Goal: Transaction & Acquisition: Book appointment/travel/reservation

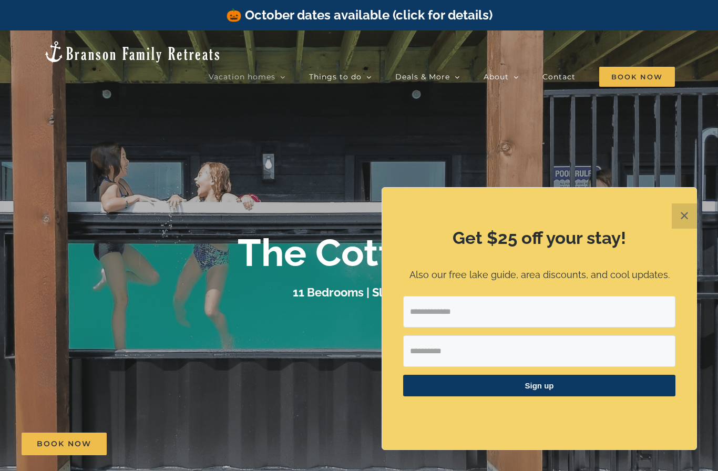
click at [687, 216] on button "✕" at bounding box center [684, 215] width 25 height 25
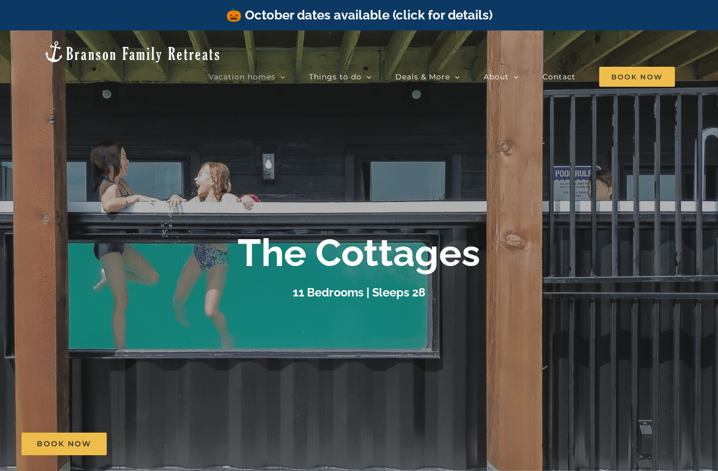
scroll to position [17, 0]
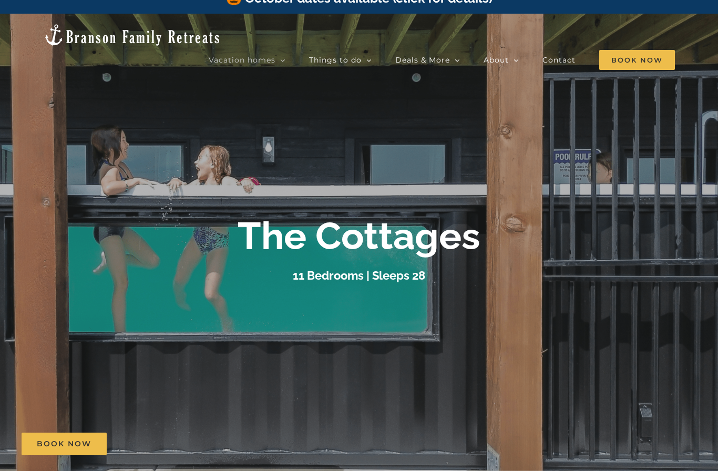
click at [436, 107] on link "🔥 Specials" at bounding box center [460, 116] width 131 height 18
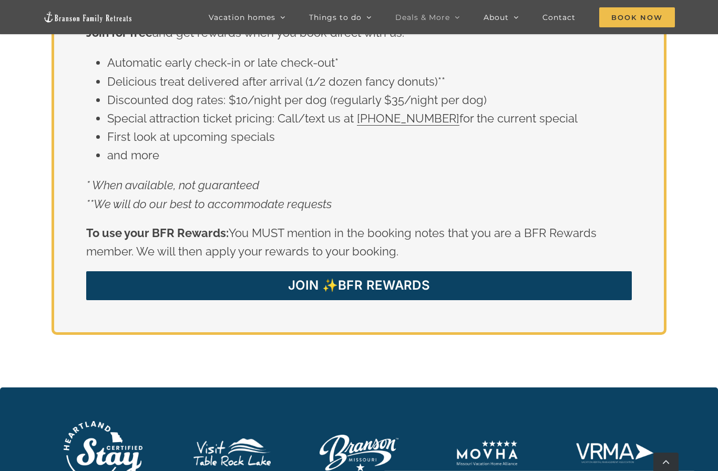
scroll to position [1716, 0]
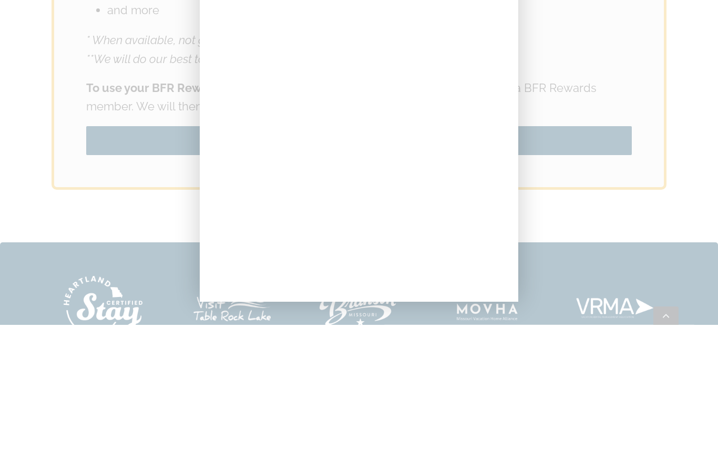
scroll to position [1862, 0]
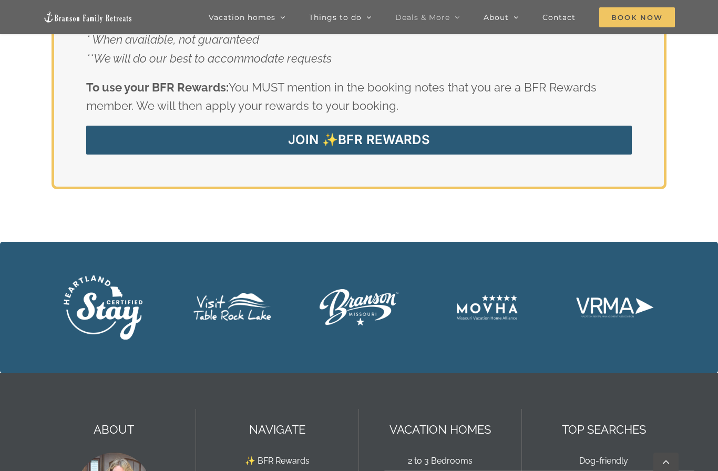
click at [698, 96] on div at bounding box center [359, 235] width 718 height 471
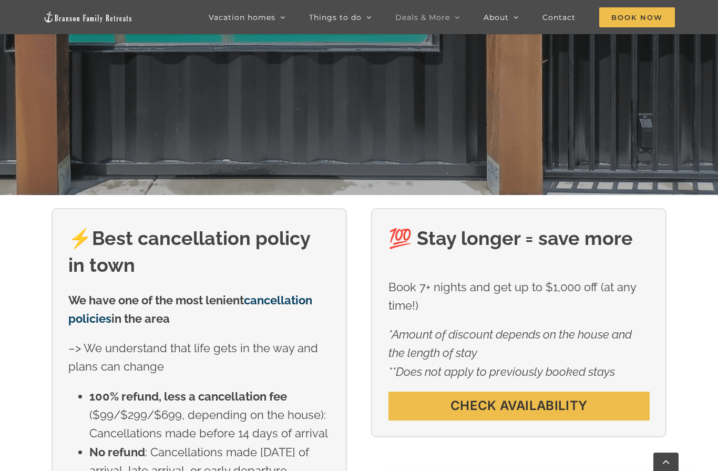
scroll to position [272, 0]
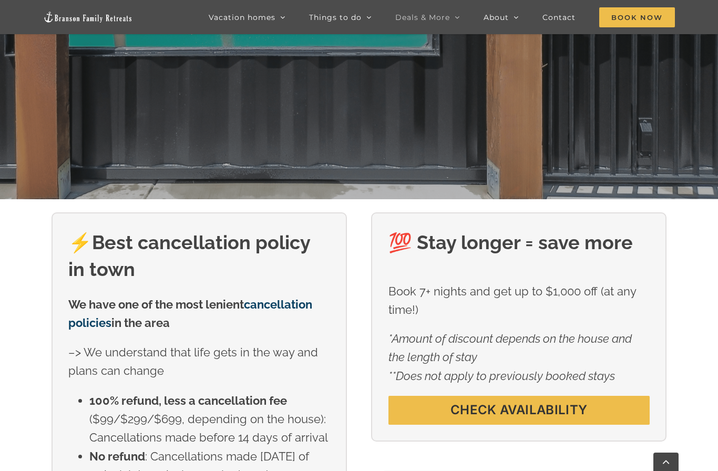
click at [627, 14] on span "Book Now" at bounding box center [637, 17] width 76 height 20
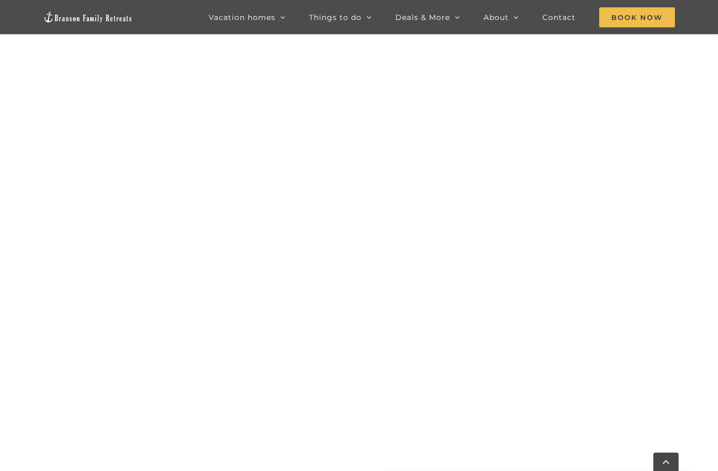
scroll to position [801, 0]
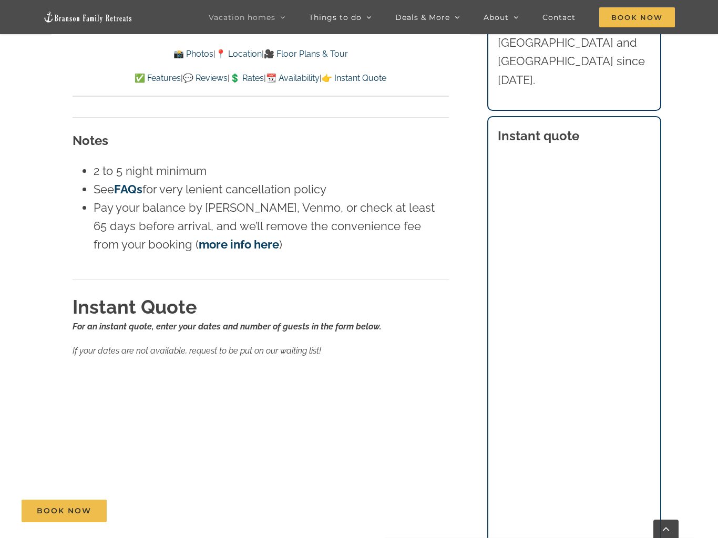
scroll to position [7137, 0]
click at [127, 184] on link "FAQs" at bounding box center [128, 191] width 28 height 14
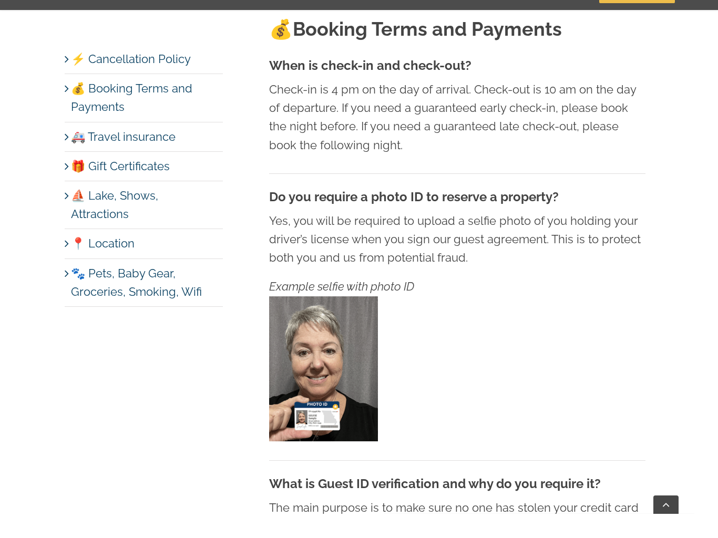
scroll to position [857, 0]
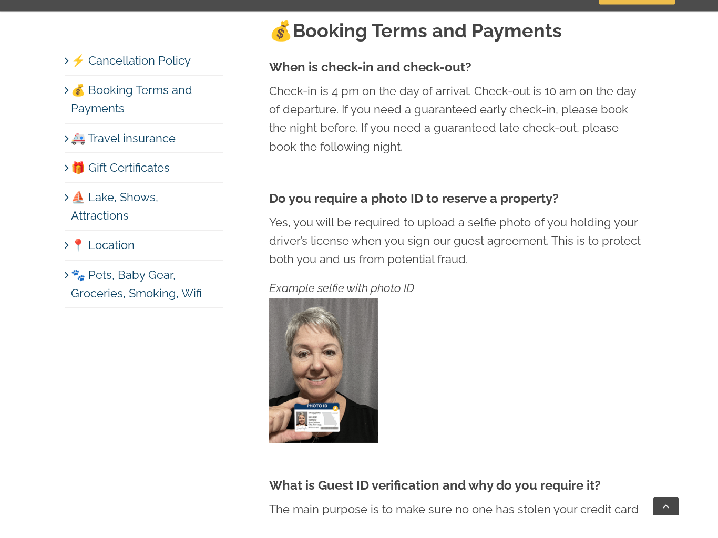
click at [90, 213] on link "⛵️ Lake, Shows, Attractions" at bounding box center [114, 229] width 87 height 32
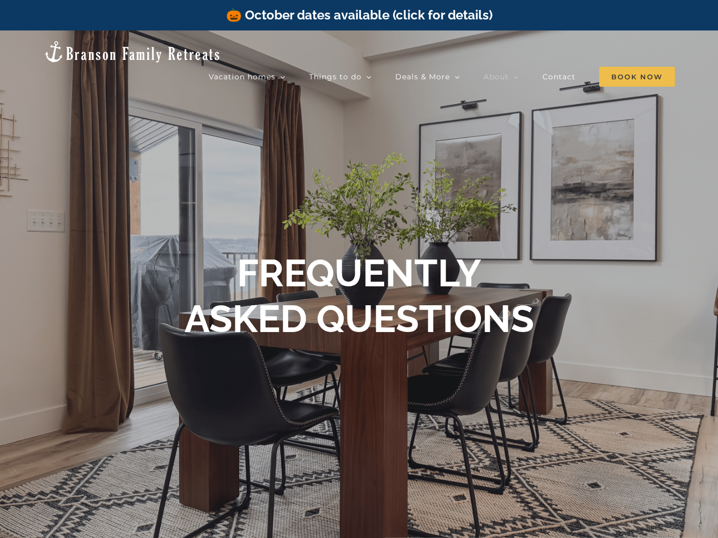
click at [429, 129] on span "🔥 Specials" at bounding box center [424, 133] width 37 height 8
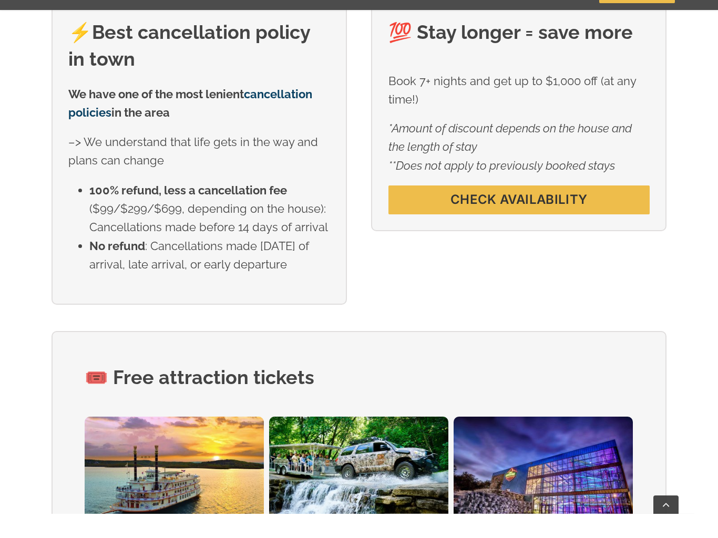
scroll to position [525, 0]
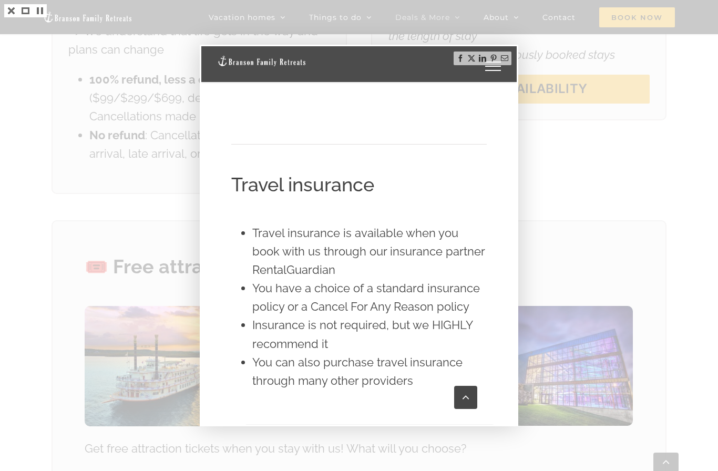
scroll to position [1695, 0]
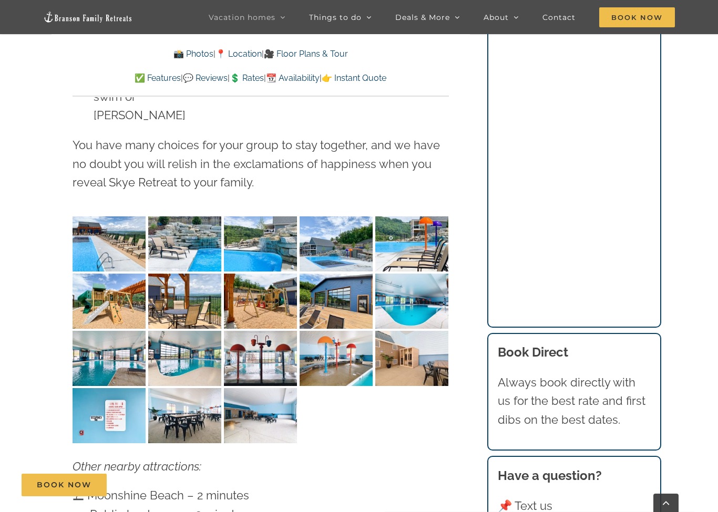
scroll to position [2778, 0]
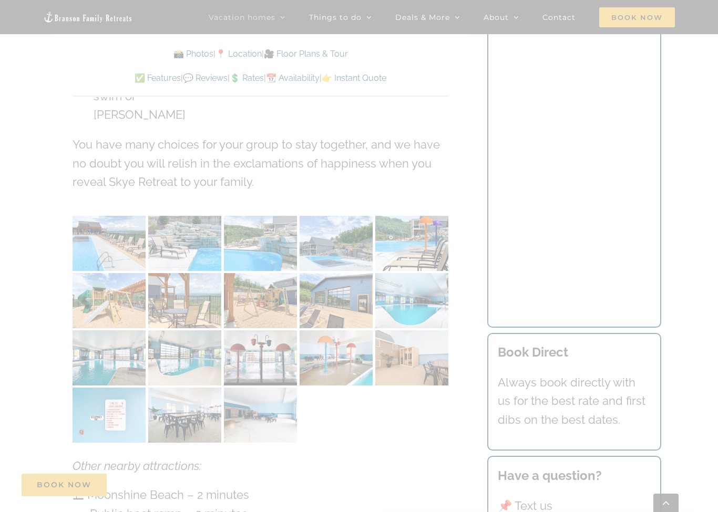
click at [6, 5] on div at bounding box center [359, 256] width 718 height 512
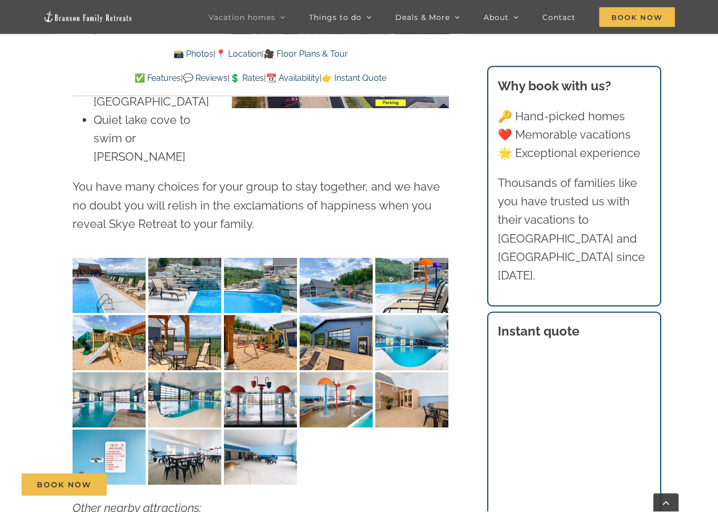
scroll to position [2715, 0]
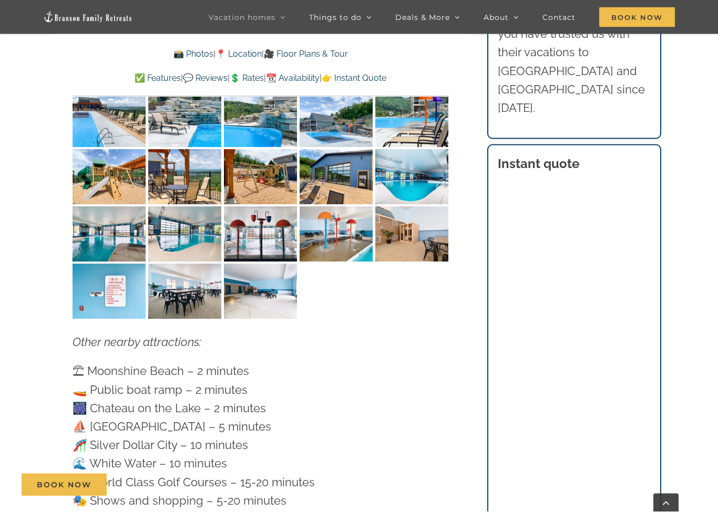
scroll to position [2913, 0]
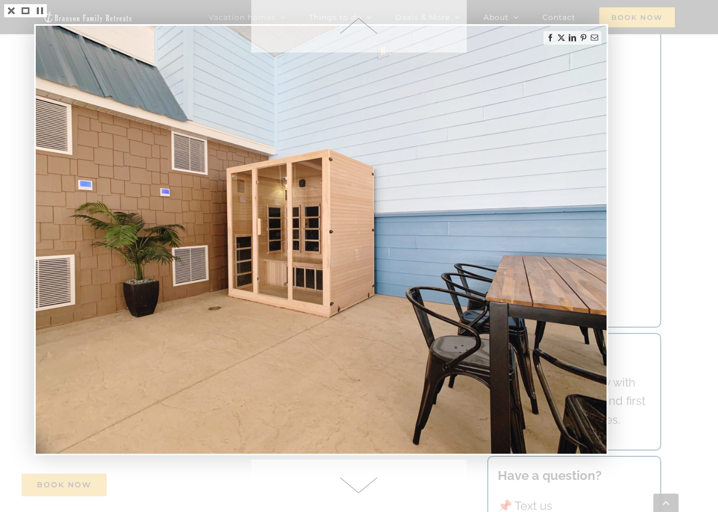
scroll to position [4925, 0]
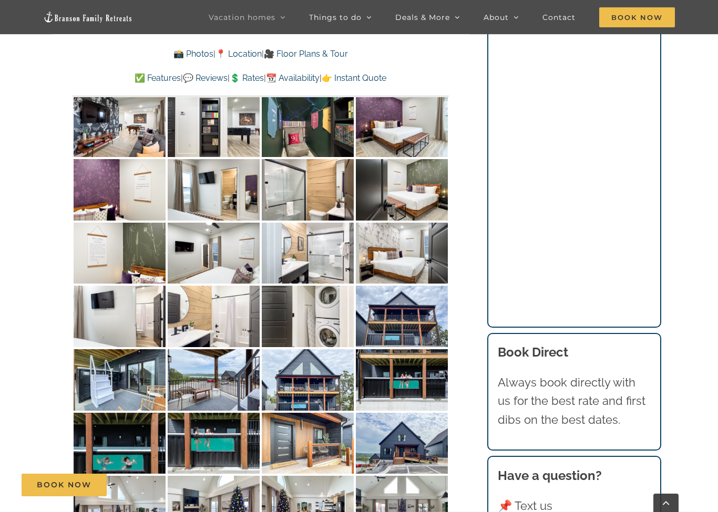
scroll to position [4077, 0]
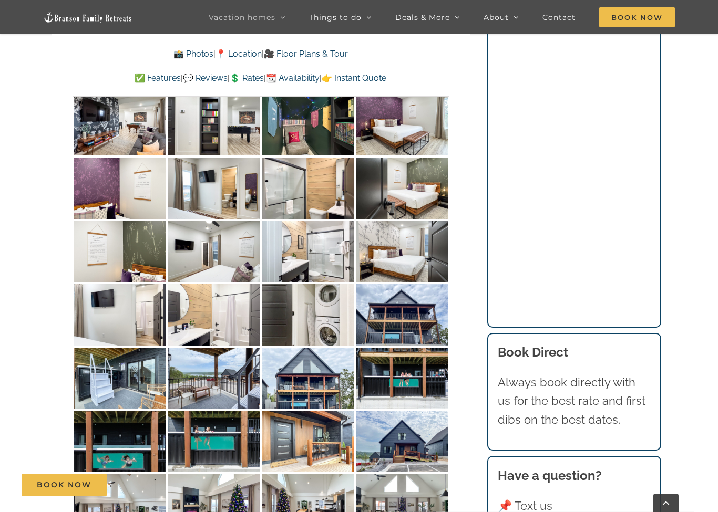
click at [309, 348] on img at bounding box center [308, 378] width 92 height 61
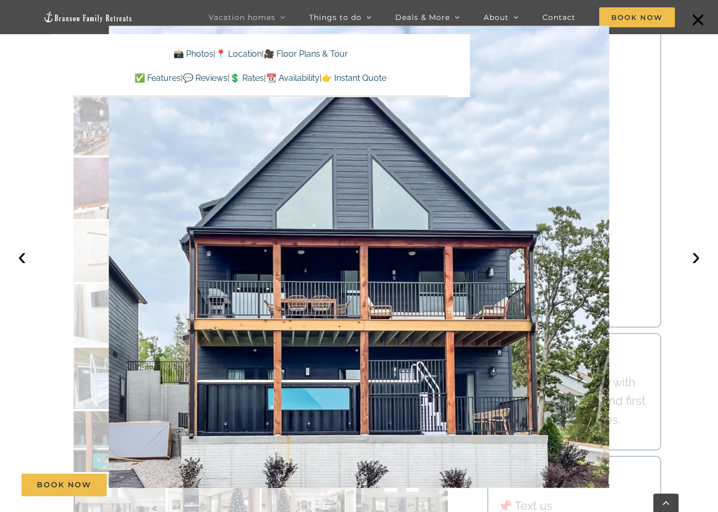
click at [26, 265] on button "‹" at bounding box center [22, 256] width 23 height 23
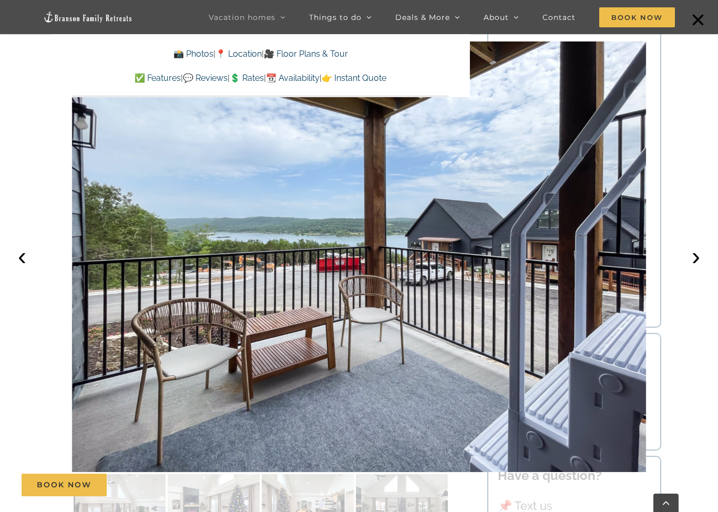
click at [23, 260] on button "‹" at bounding box center [22, 256] width 23 height 23
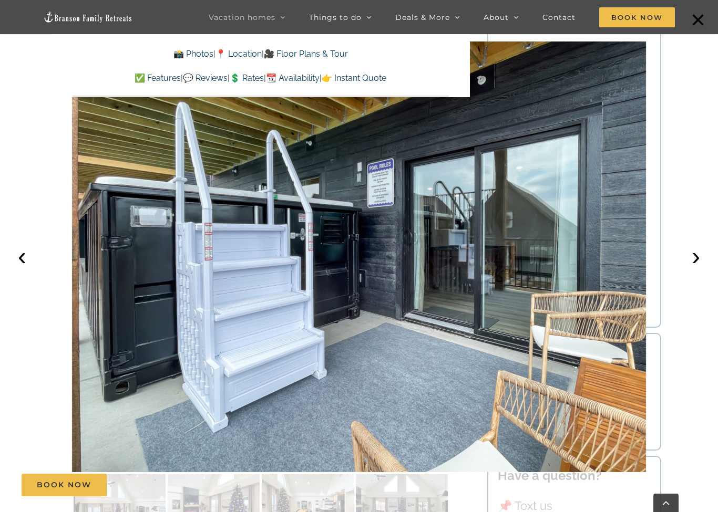
click at [695, 263] on button "›" at bounding box center [695, 256] width 23 height 23
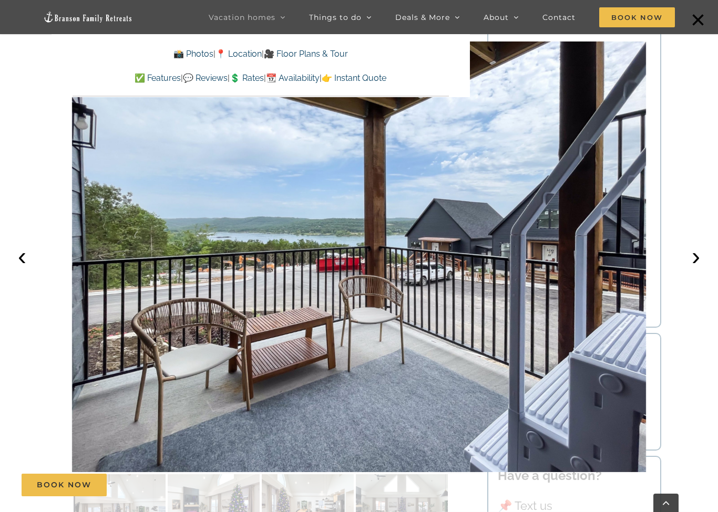
click at [697, 261] on button "›" at bounding box center [695, 256] width 23 height 23
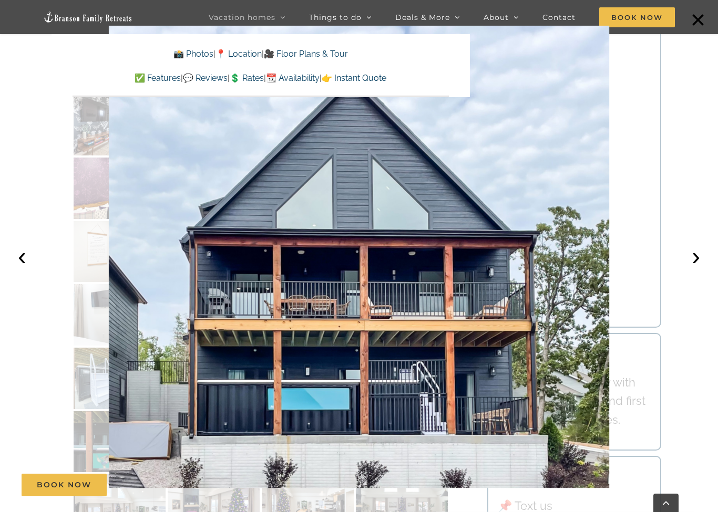
click at [699, 263] on button "›" at bounding box center [695, 256] width 23 height 23
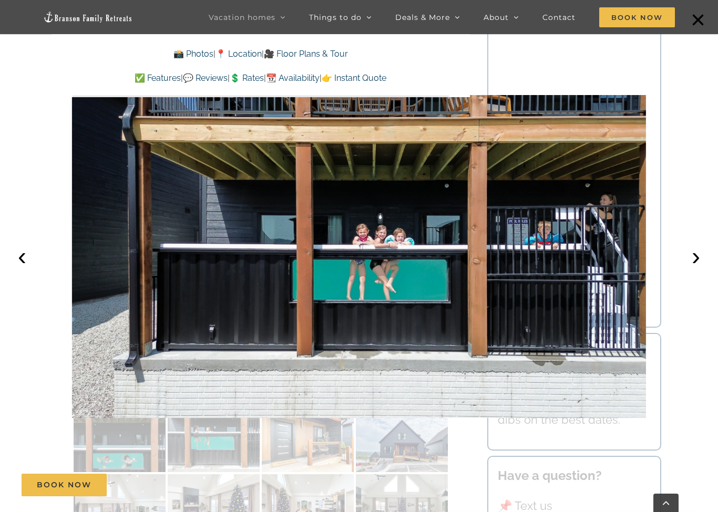
click at [701, 265] on button "›" at bounding box center [695, 256] width 23 height 23
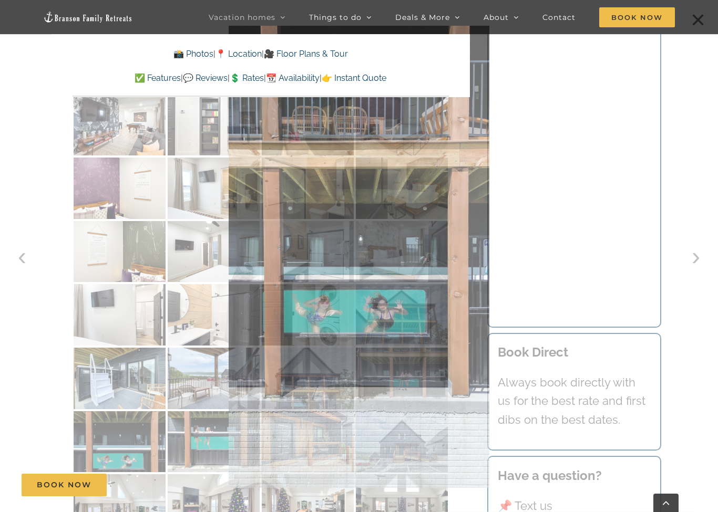
click at [692, 269] on div at bounding box center [359, 256] width 718 height 512
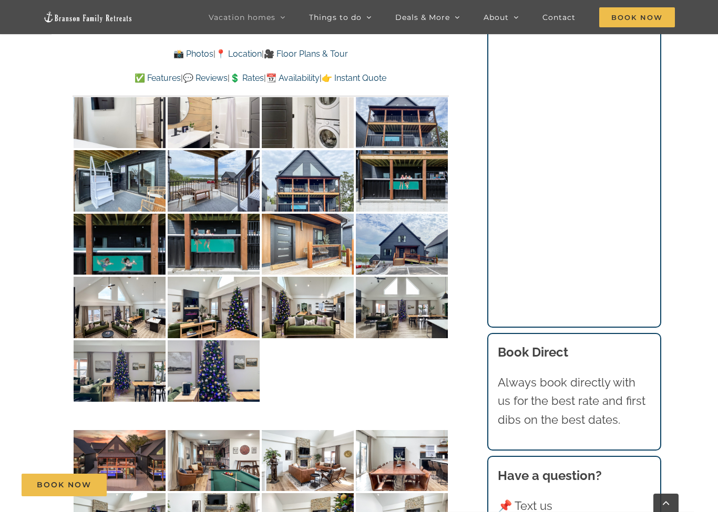
scroll to position [4276, 0]
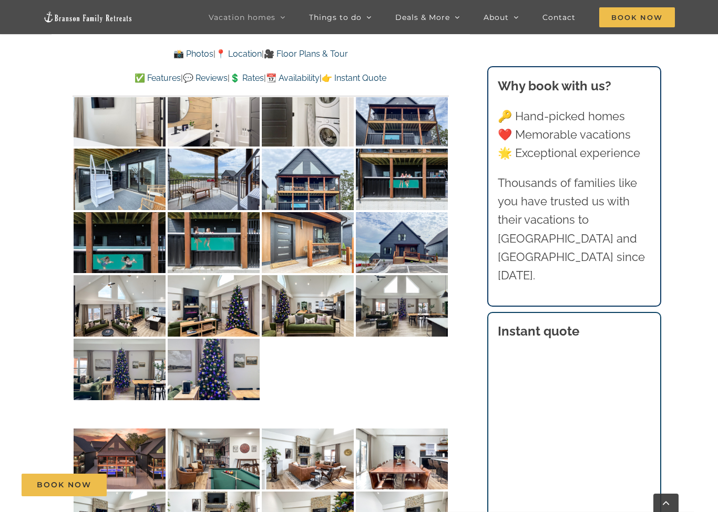
click at [207, 275] on img at bounding box center [214, 305] width 92 height 61
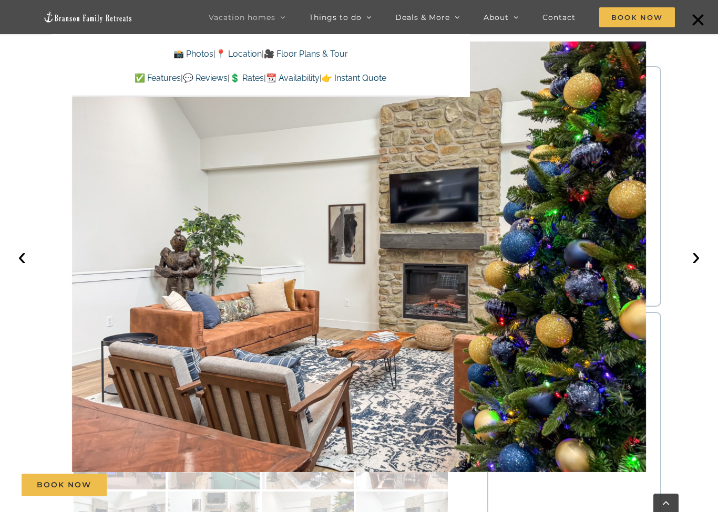
click at [697, 263] on button "›" at bounding box center [695, 256] width 23 height 23
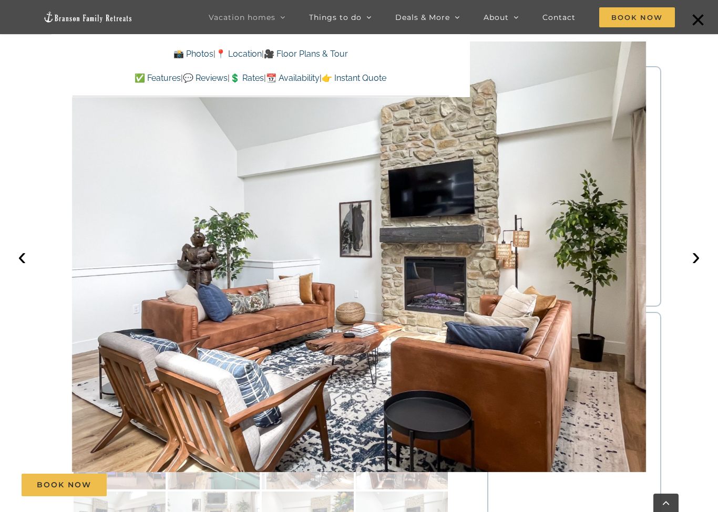
click at [698, 264] on button "›" at bounding box center [695, 256] width 23 height 23
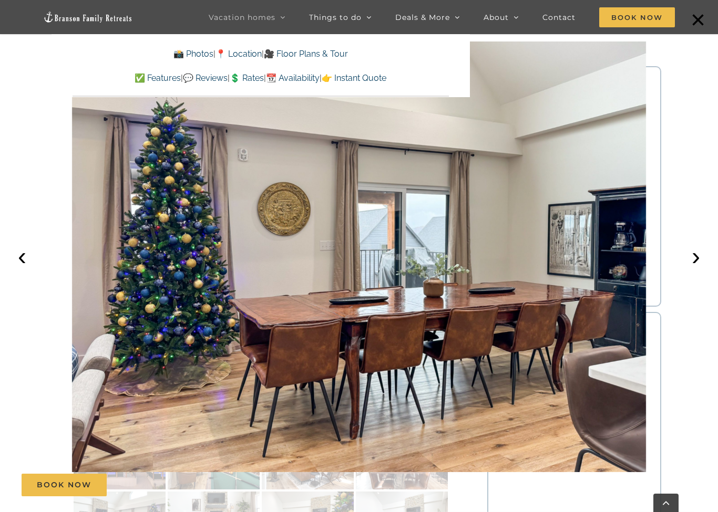
click at [700, 262] on button "›" at bounding box center [695, 256] width 23 height 23
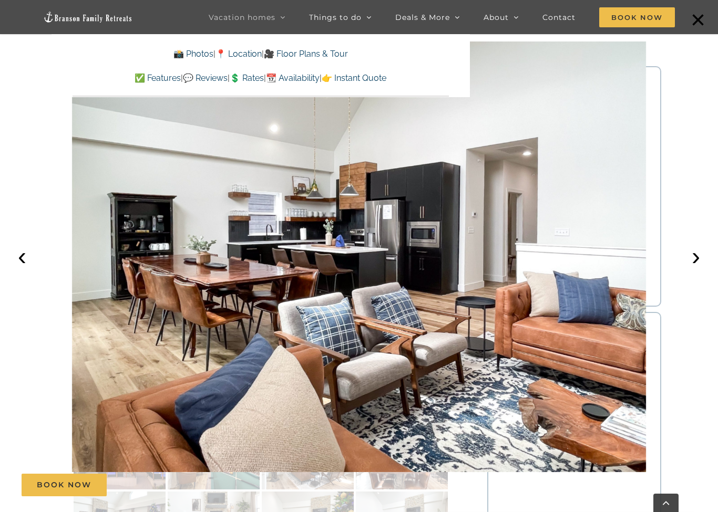
click at [699, 262] on button "›" at bounding box center [695, 256] width 23 height 23
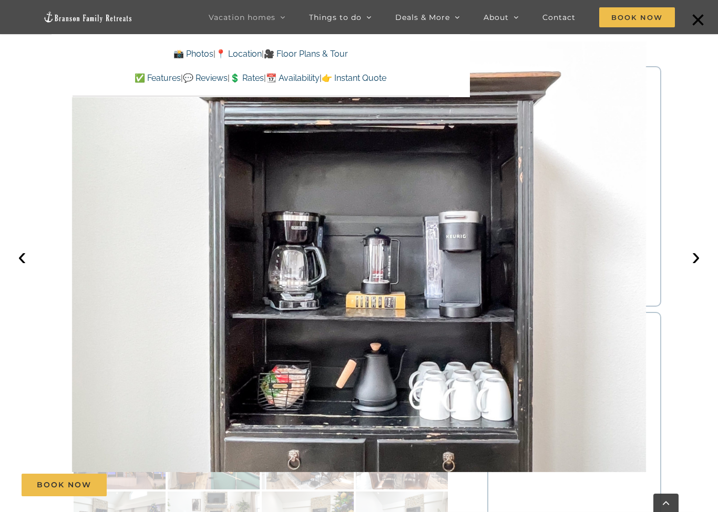
click at [698, 263] on button "›" at bounding box center [695, 256] width 23 height 23
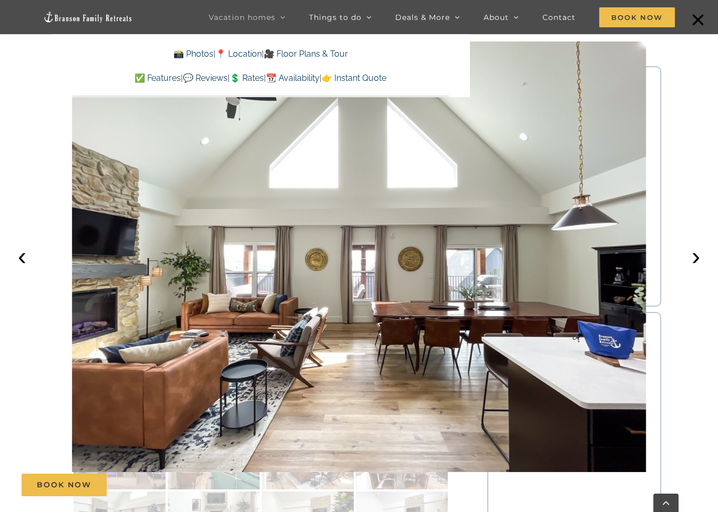
click at [698, 262] on button "›" at bounding box center [695, 256] width 23 height 23
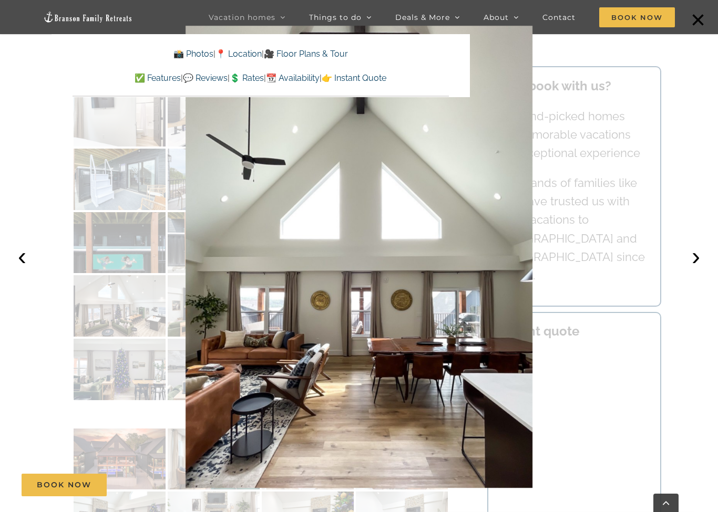
click at [698, 262] on button "›" at bounding box center [695, 256] width 23 height 23
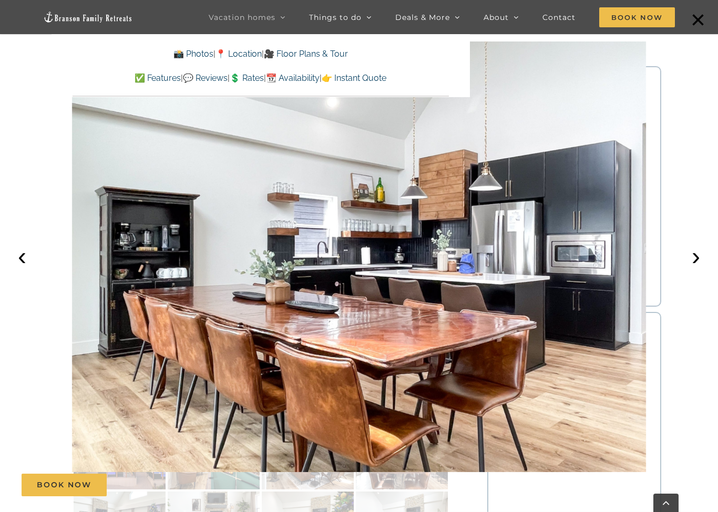
click at [697, 264] on button "›" at bounding box center [695, 256] width 23 height 23
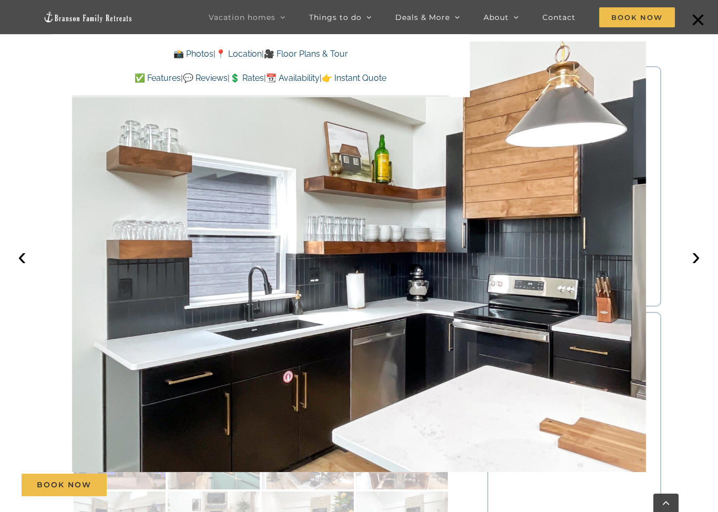
click at [695, 261] on button "›" at bounding box center [695, 256] width 23 height 23
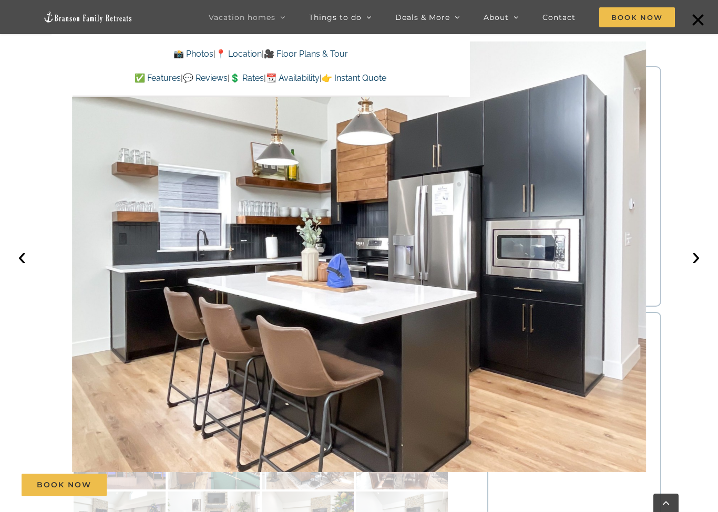
click at [694, 261] on button "›" at bounding box center [695, 256] width 23 height 23
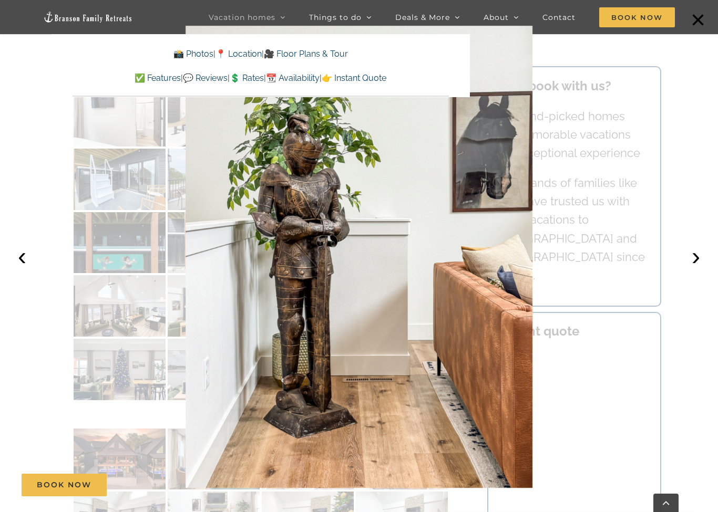
click at [695, 261] on button "›" at bounding box center [695, 256] width 23 height 23
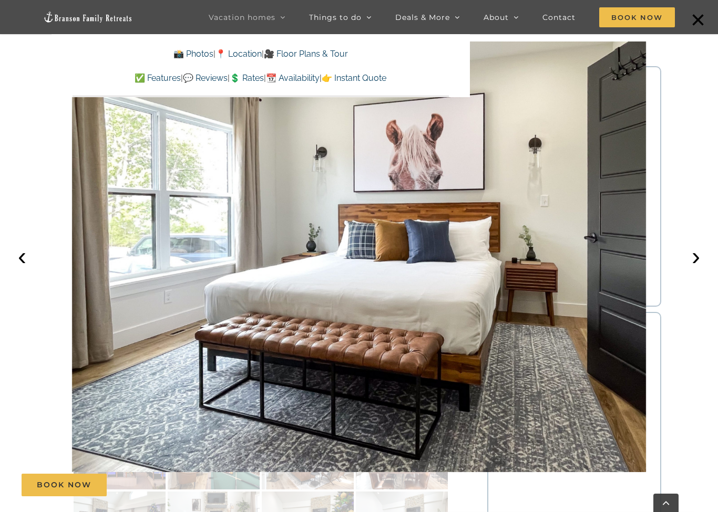
click at [694, 262] on button "›" at bounding box center [695, 256] width 23 height 23
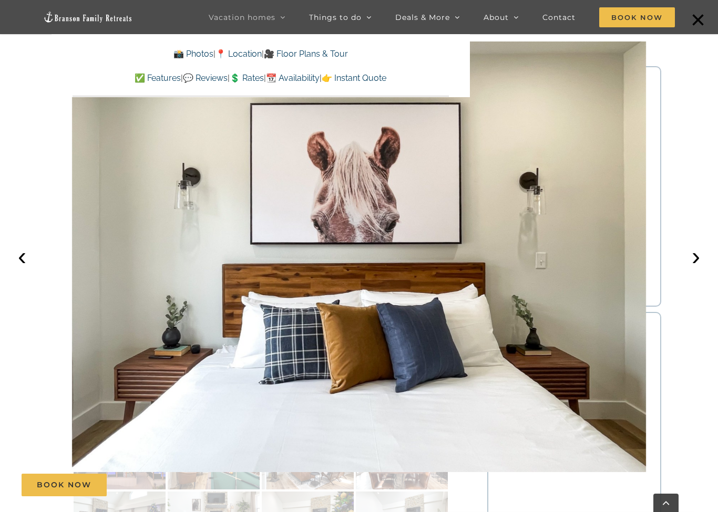
click at [695, 262] on button "›" at bounding box center [695, 256] width 23 height 23
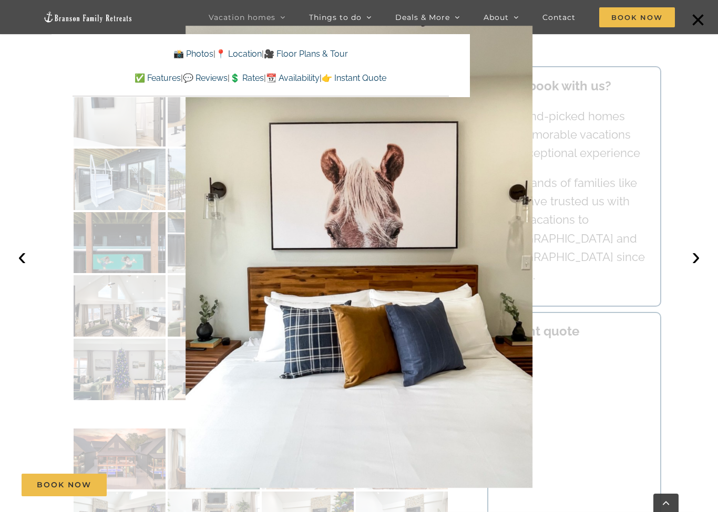
click at [695, 262] on button "›" at bounding box center [695, 256] width 23 height 23
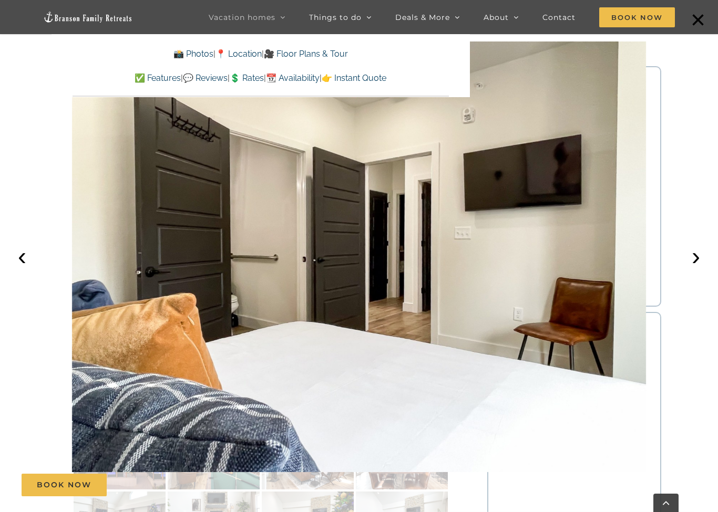
click at [693, 261] on button "›" at bounding box center [695, 256] width 23 height 23
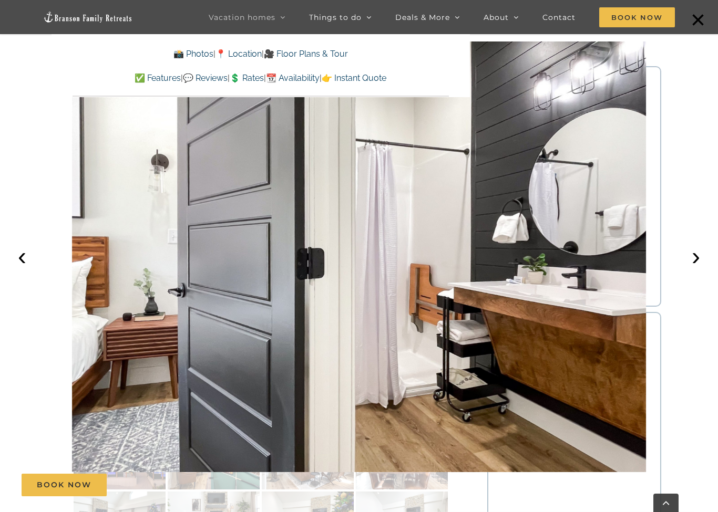
click at [693, 261] on button "›" at bounding box center [695, 256] width 23 height 23
